Goal: Obtain resource: Download file/media

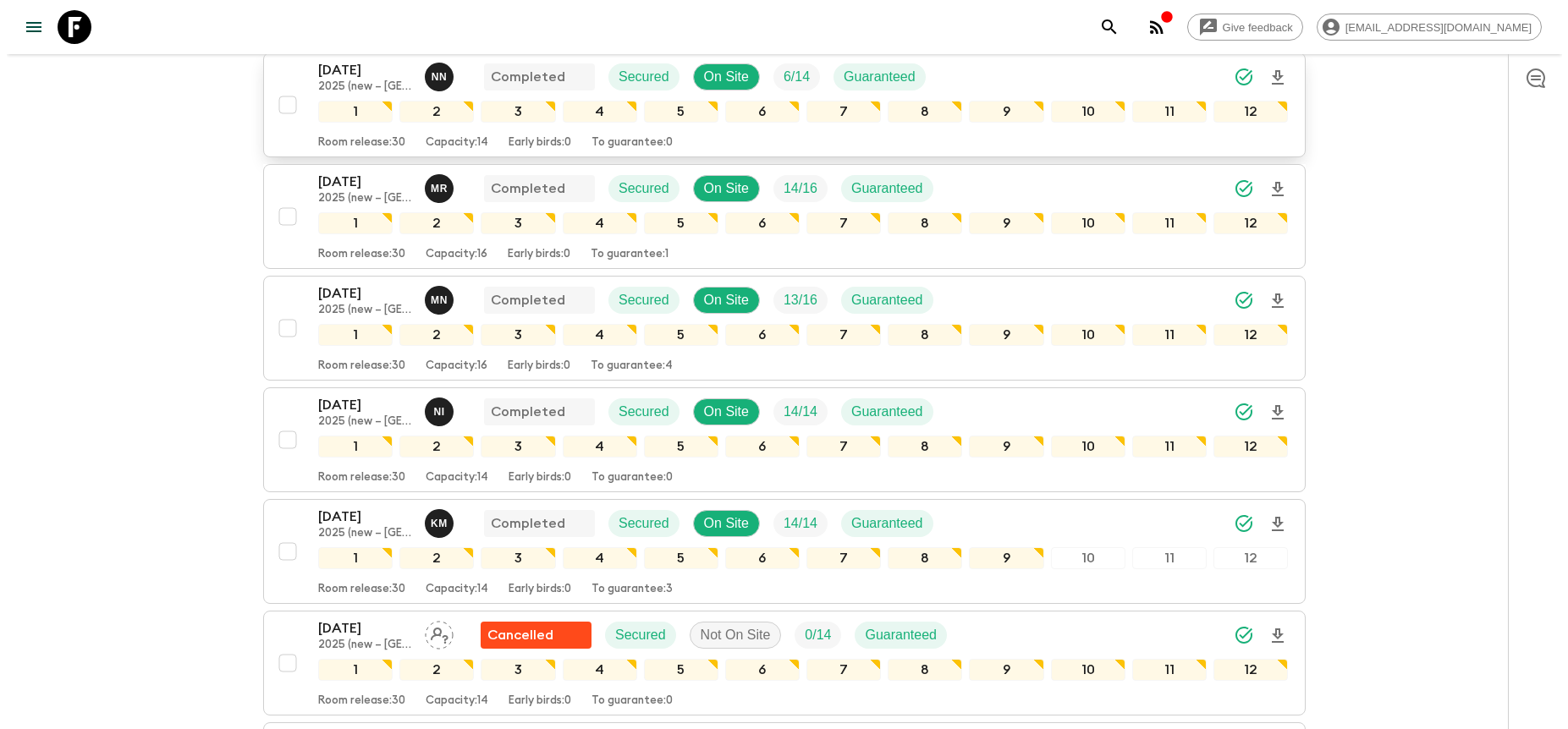
scroll to position [1329, 0]
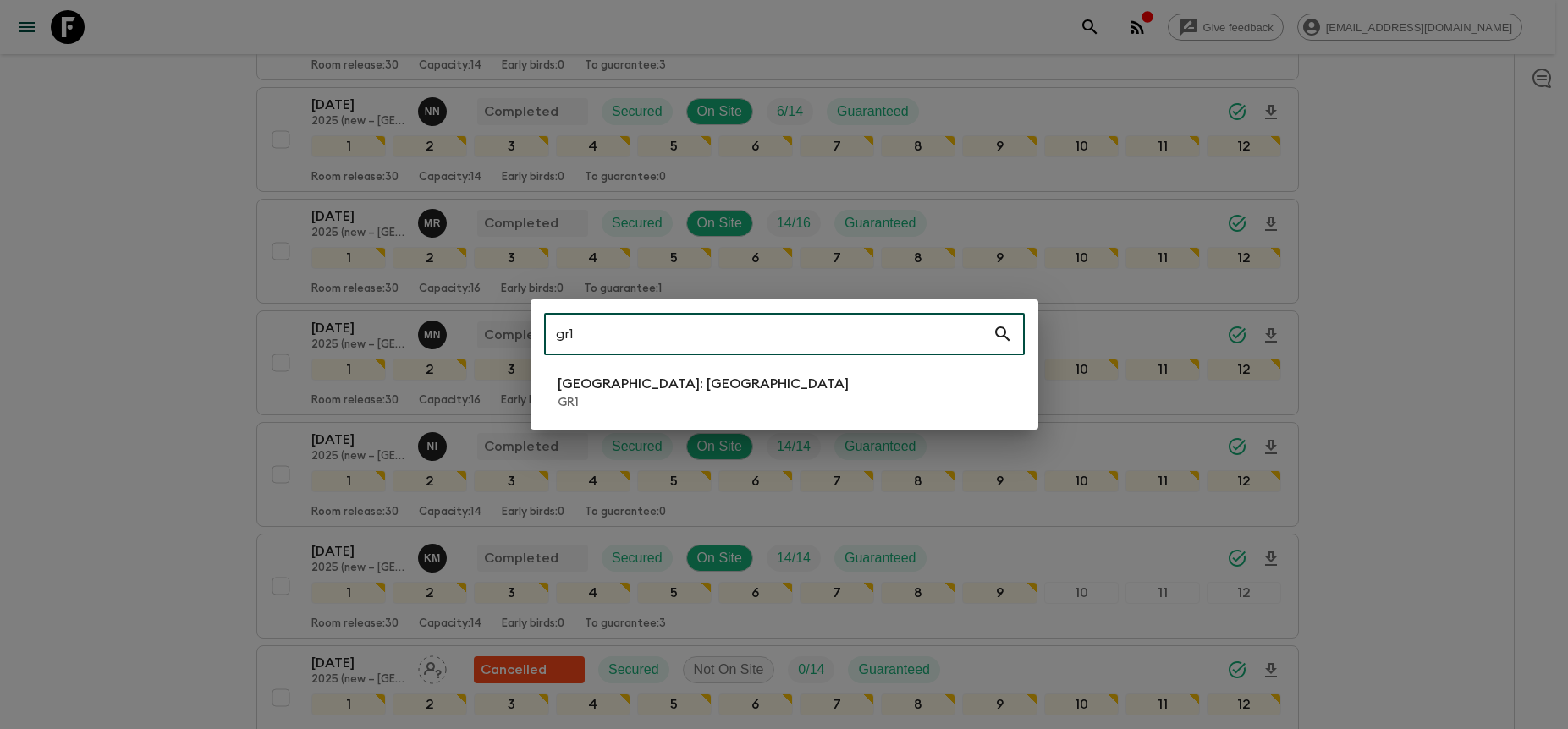
type input "gr1"
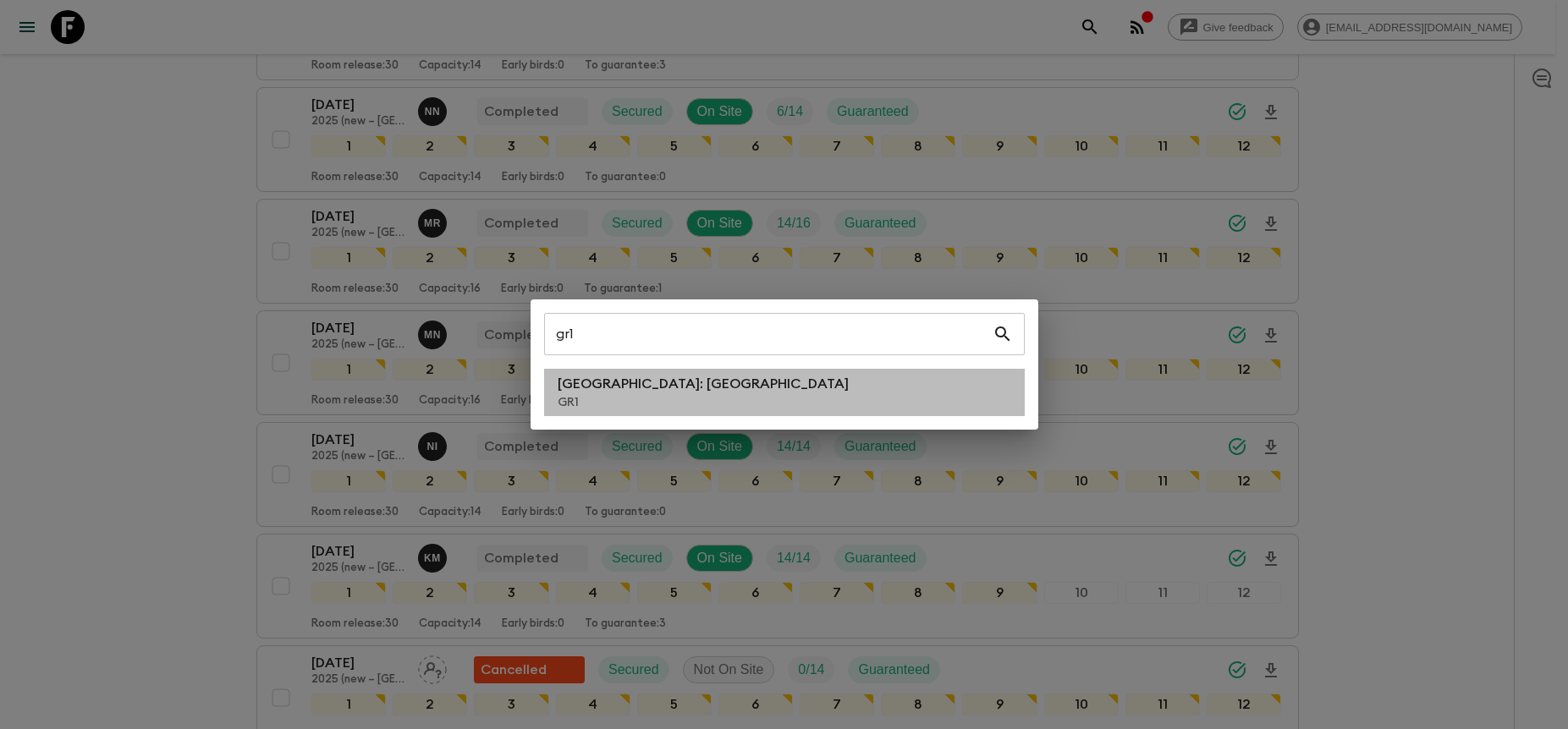
click at [749, 388] on li "[GEOGRAPHIC_DATA]: [GEOGRAPHIC_DATA] GR1" at bounding box center [784, 392] width 481 height 47
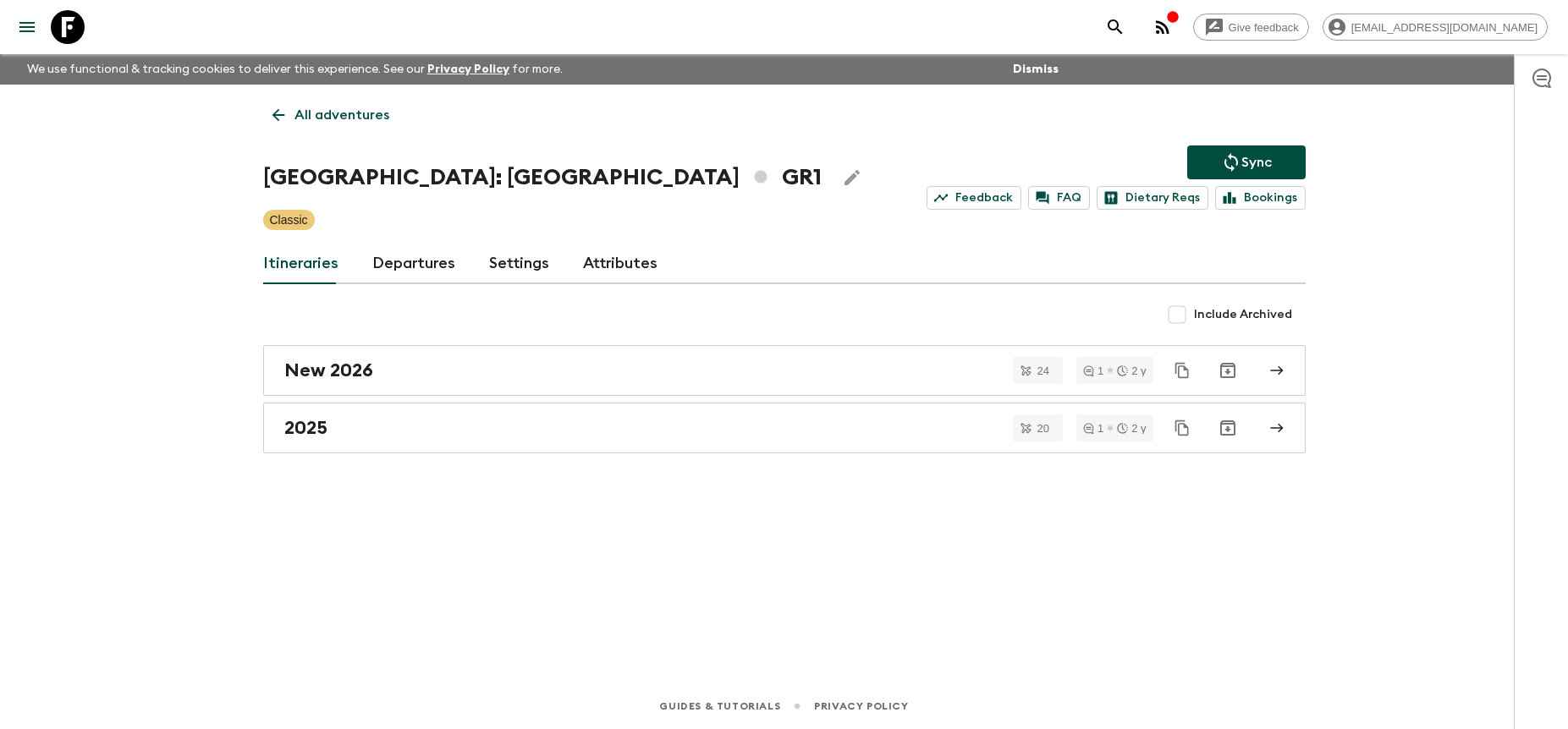
click at [430, 274] on link "Departures" at bounding box center [413, 264] width 82 height 41
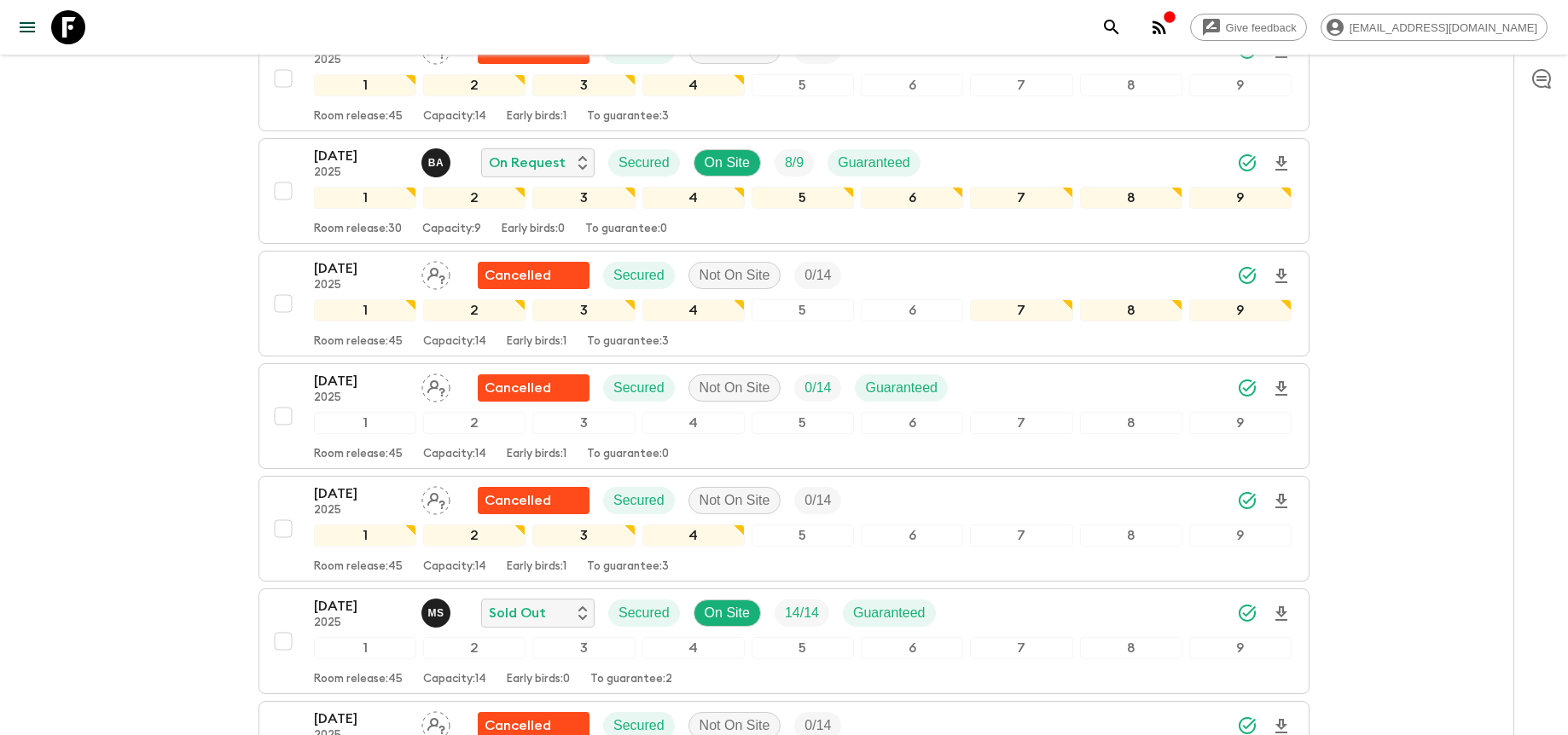
scroll to position [1335, 0]
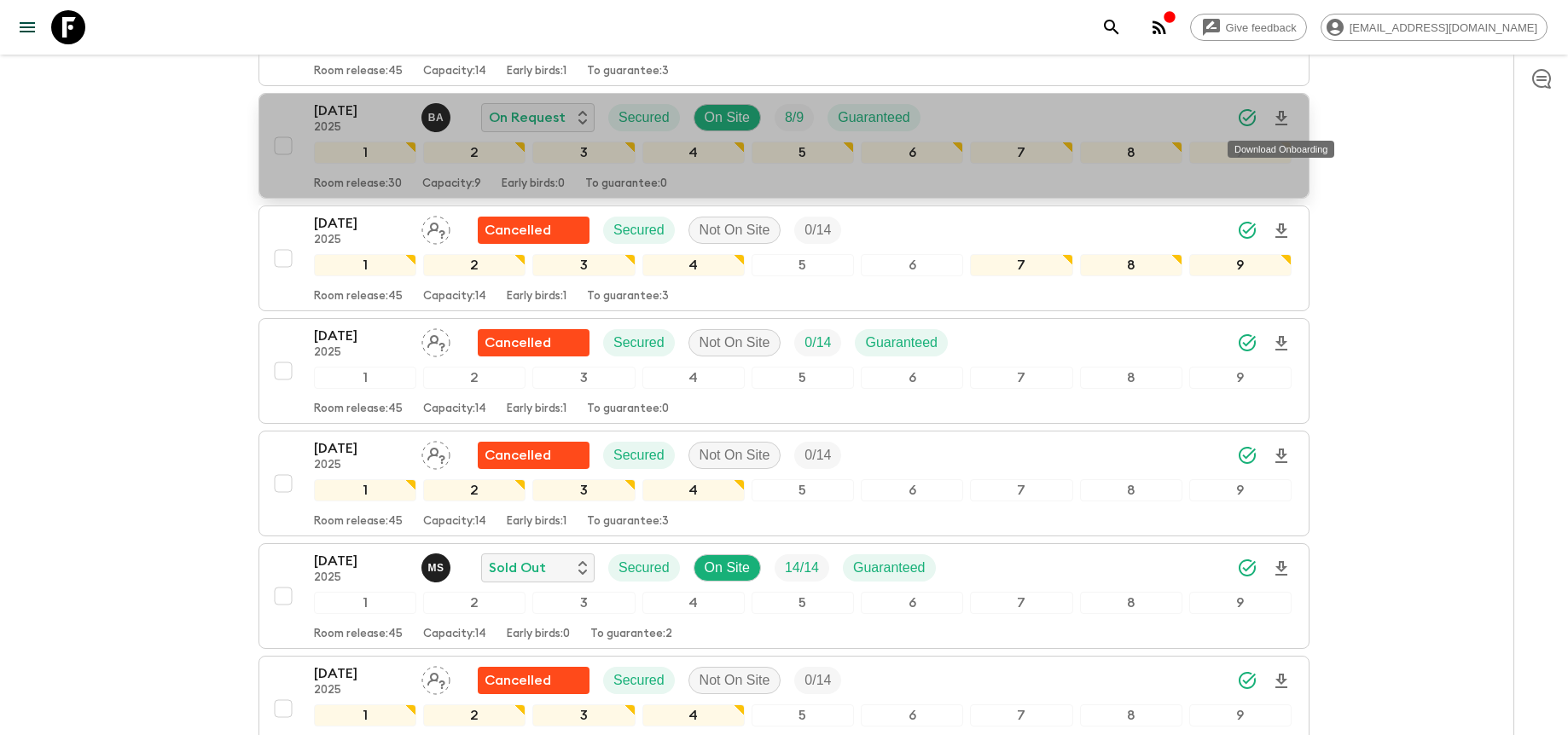
click at [1284, 116] on icon "Download Onboarding" at bounding box center [1281, 118] width 12 height 14
